Goal: Navigation & Orientation: Find specific page/section

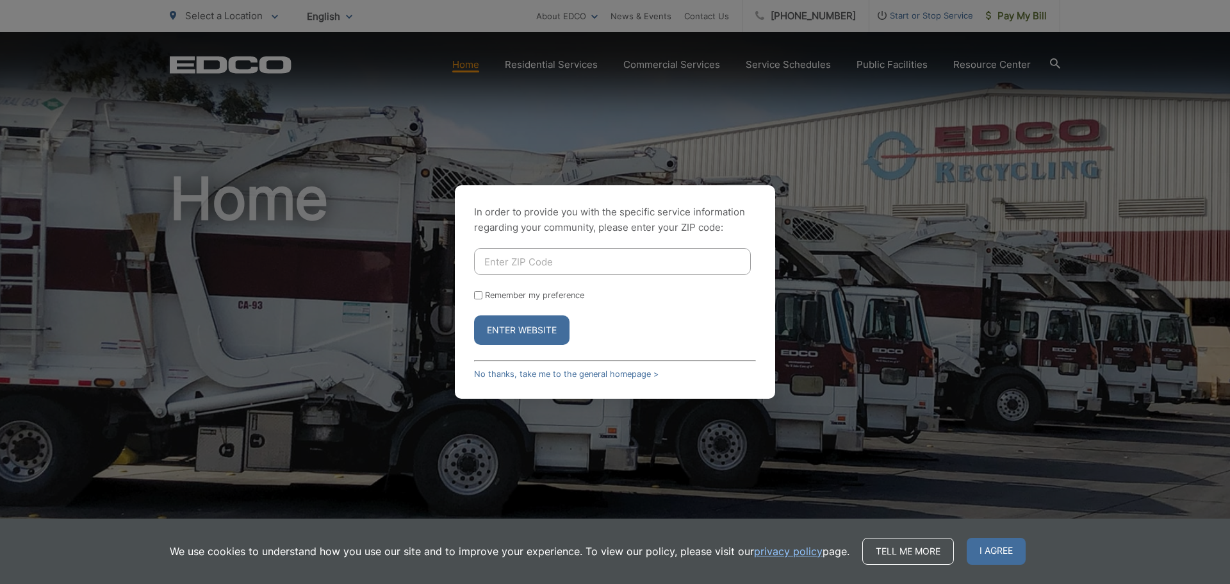
click at [558, 254] on input "Enter ZIP Code" at bounding box center [612, 261] width 277 height 27
type input "92014"
click at [474, 315] on button "Enter Website" at bounding box center [521, 329] width 95 height 29
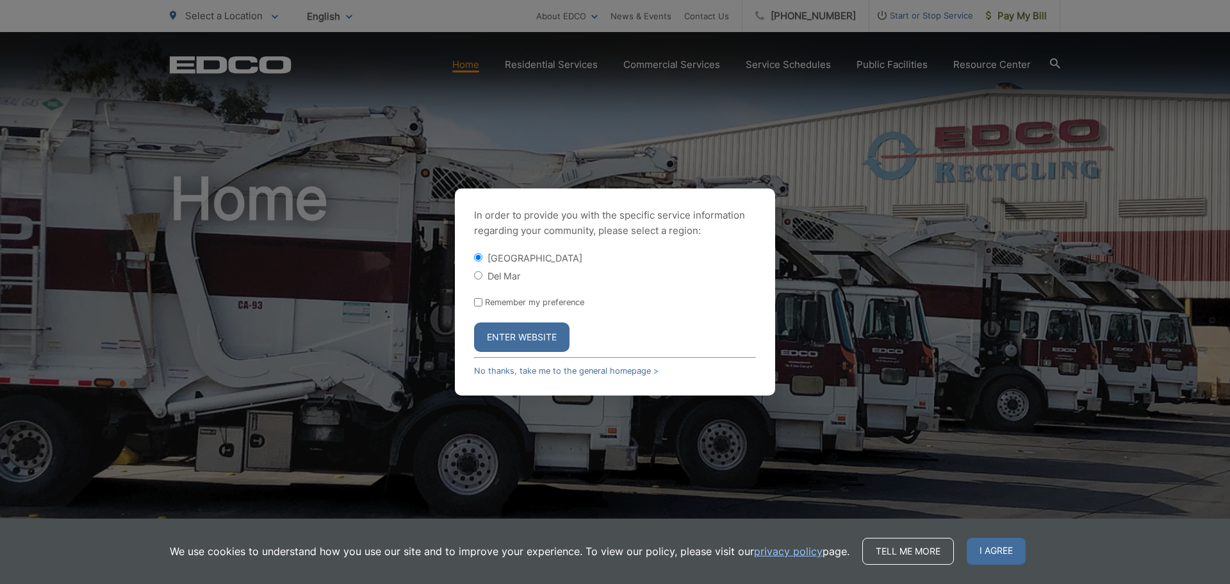
click at [503, 281] on div "Del Mar" at bounding box center [615, 275] width 282 height 13
click at [502, 274] on label "Del Mar" at bounding box center [504, 275] width 33 height 11
click at [482, 274] on input "Del Mar" at bounding box center [478, 275] width 8 height 8
radio input "true"
click at [497, 302] on label "Remember my preference" at bounding box center [534, 302] width 99 height 10
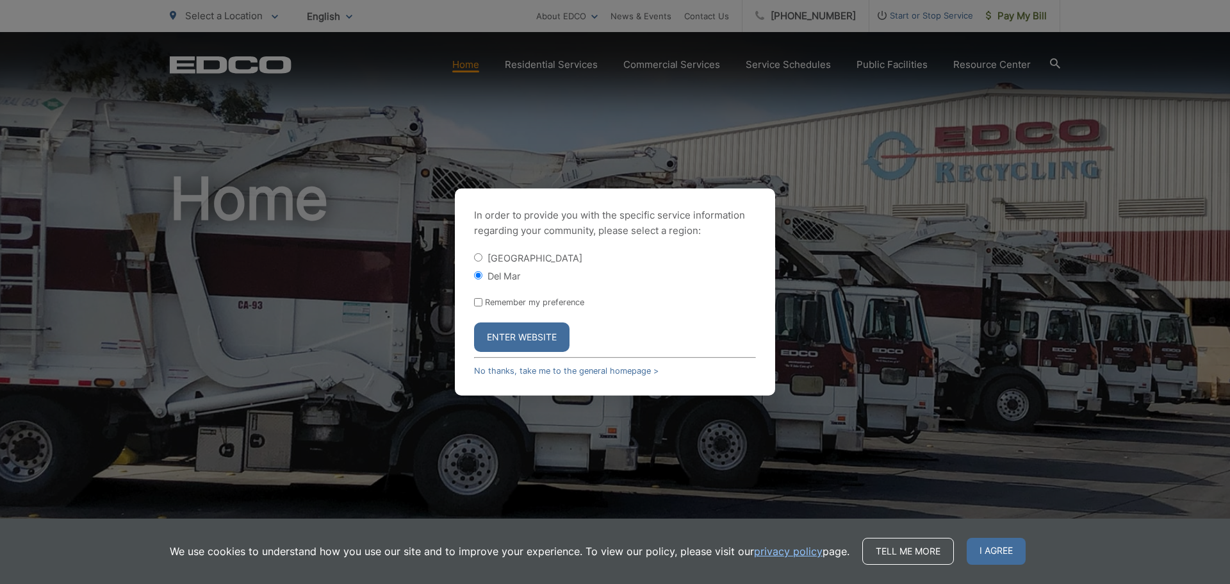
click at [482, 302] on input "Remember my preference" at bounding box center [478, 302] width 8 height 8
checkbox input "true"
click at [505, 329] on button "Enter Website" at bounding box center [521, 336] width 95 height 29
